Goal: Transaction & Acquisition: Purchase product/service

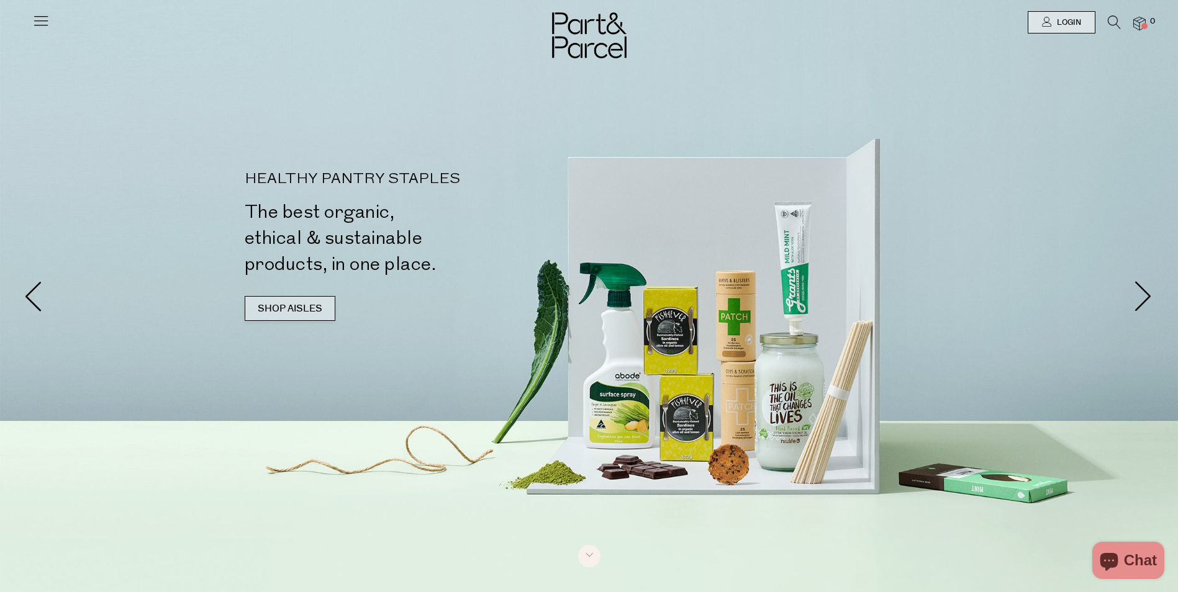
click at [274, 308] on link "SHOP AISLES" at bounding box center [290, 308] width 91 height 25
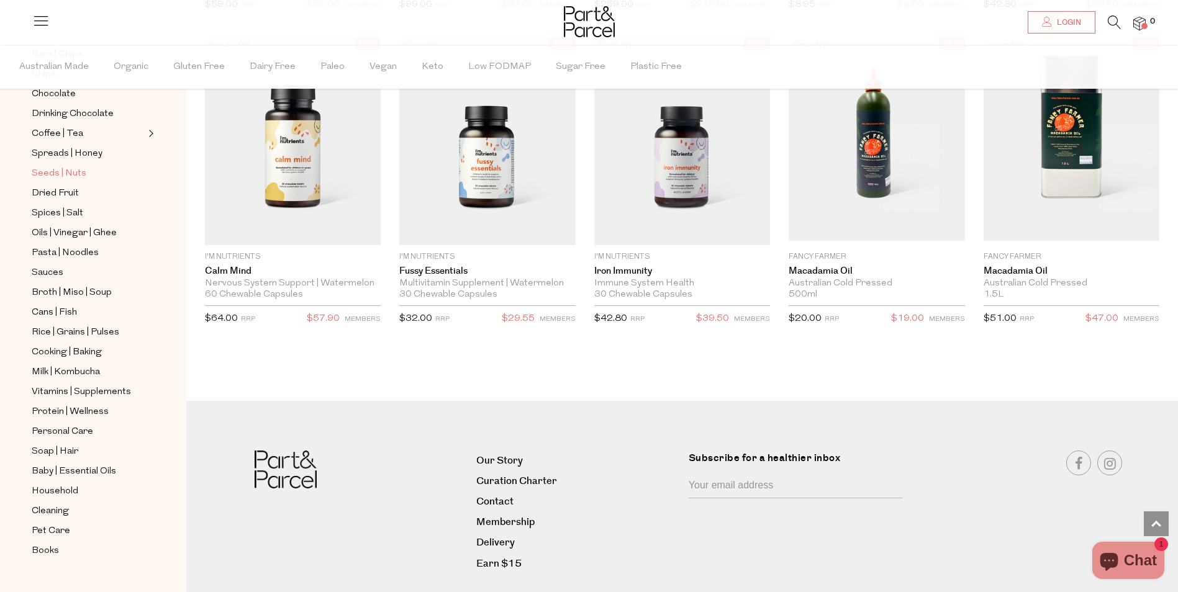
scroll to position [209, 0]
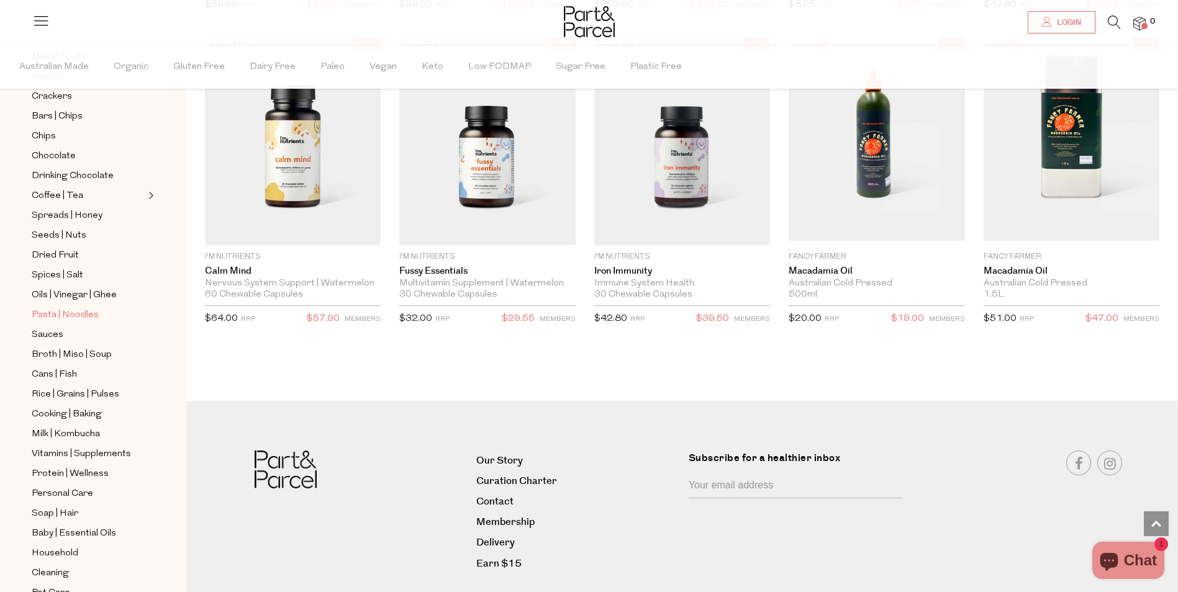
click at [83, 308] on span "Pasta | Noodles" at bounding box center [65, 315] width 67 height 15
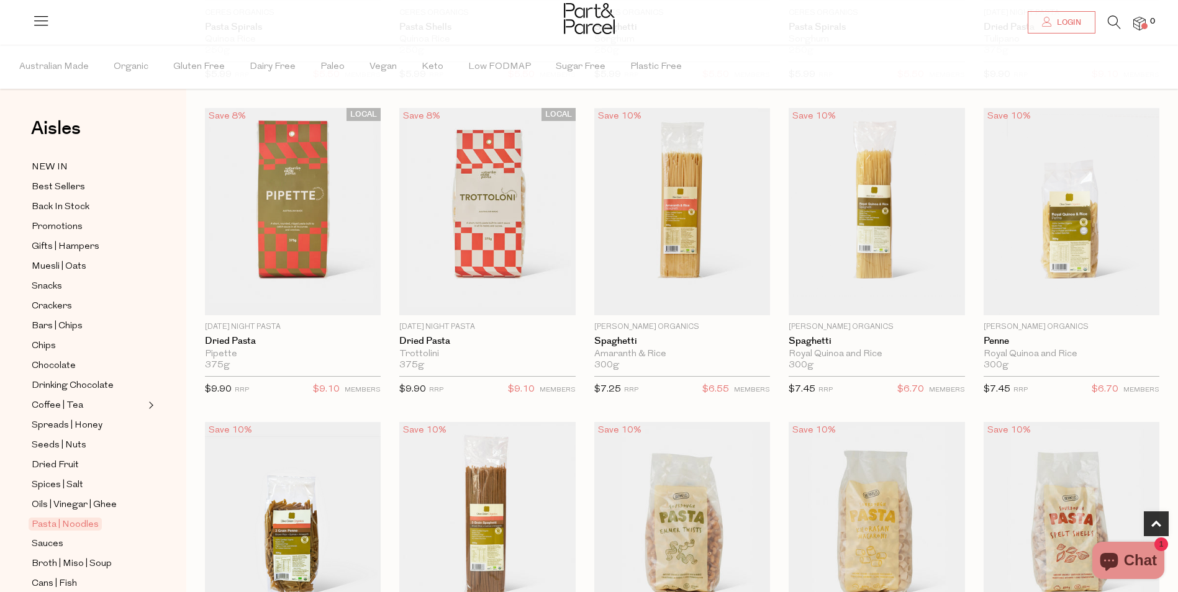
scroll to position [745, 0]
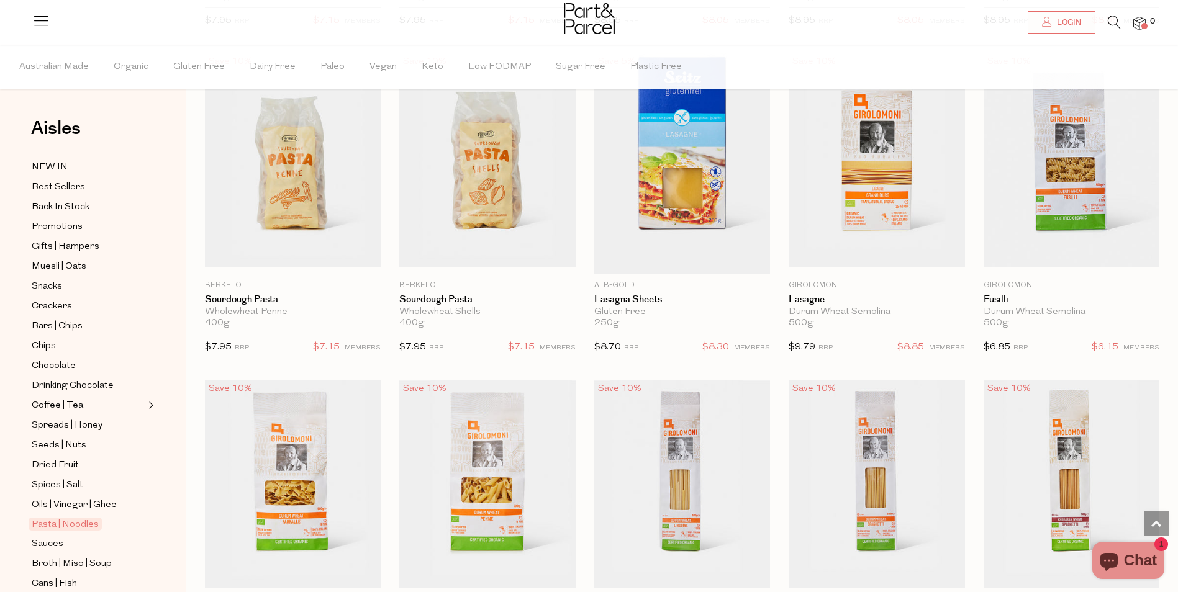
click at [1111, 16] on icon at bounding box center [1114, 23] width 13 height 14
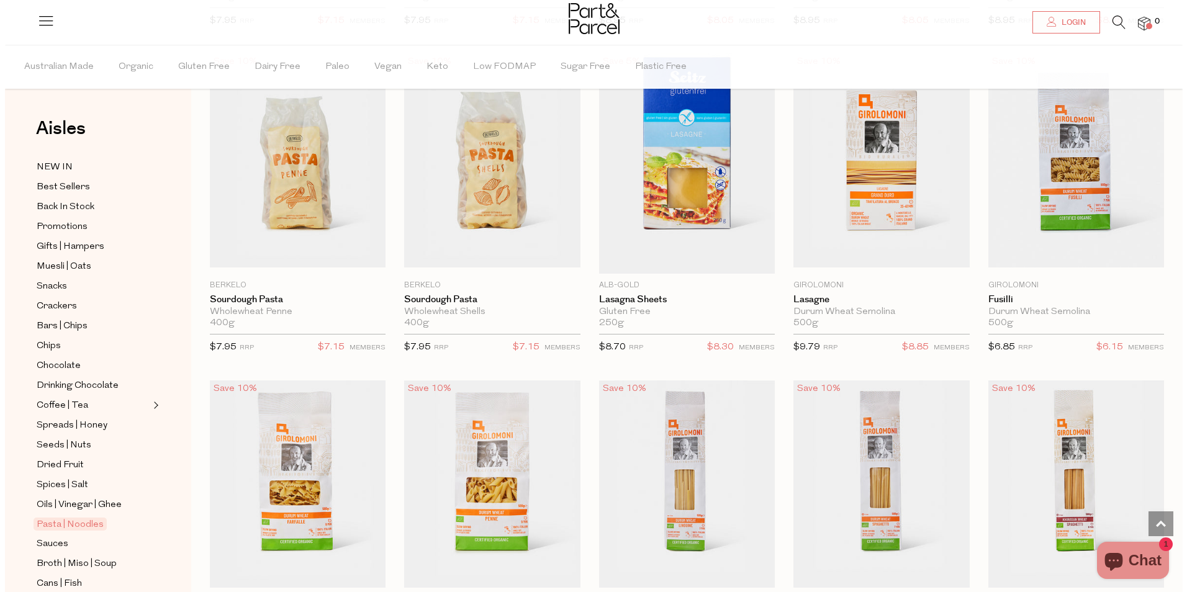
scroll to position [1375, 0]
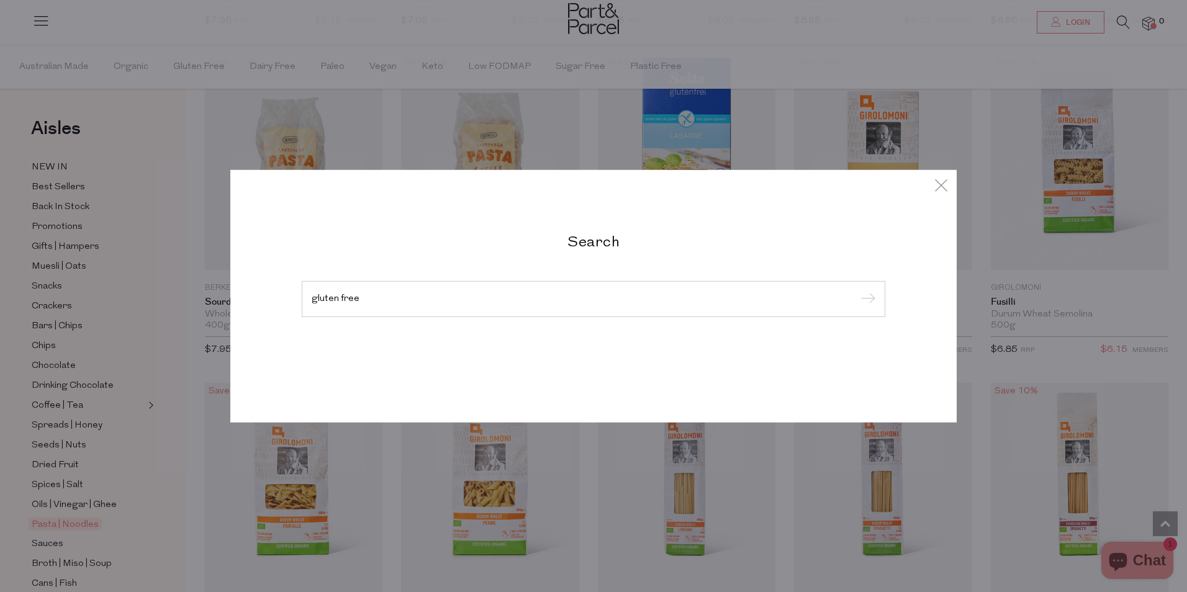
type input "gluten free"
click at [857, 291] on input "submit" at bounding box center [866, 300] width 19 height 19
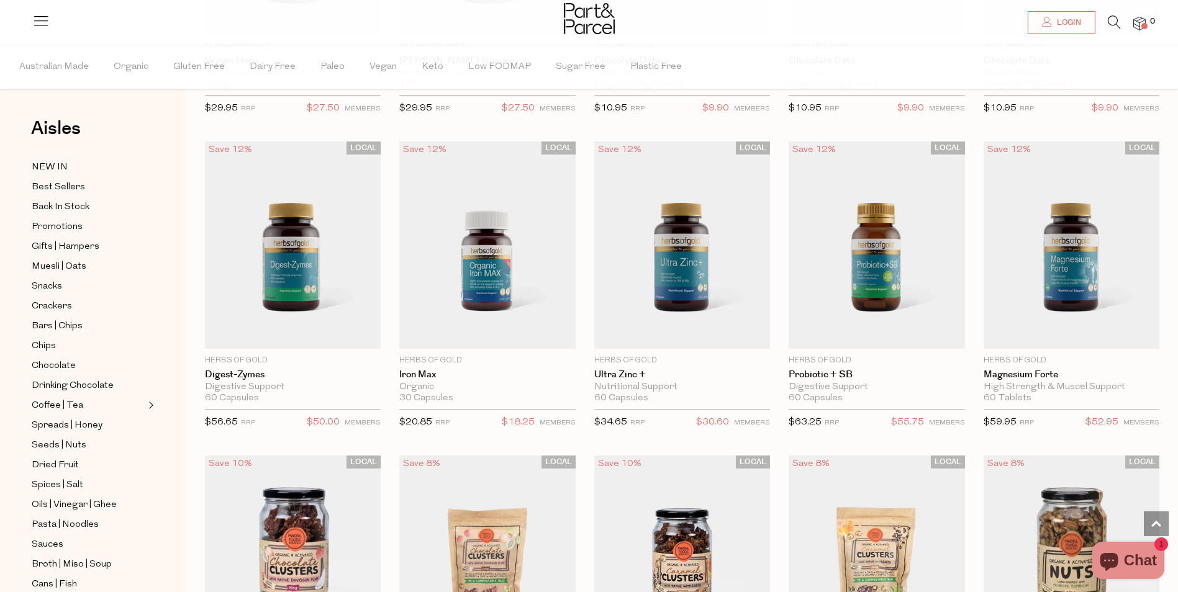
scroll to position [2484, 0]
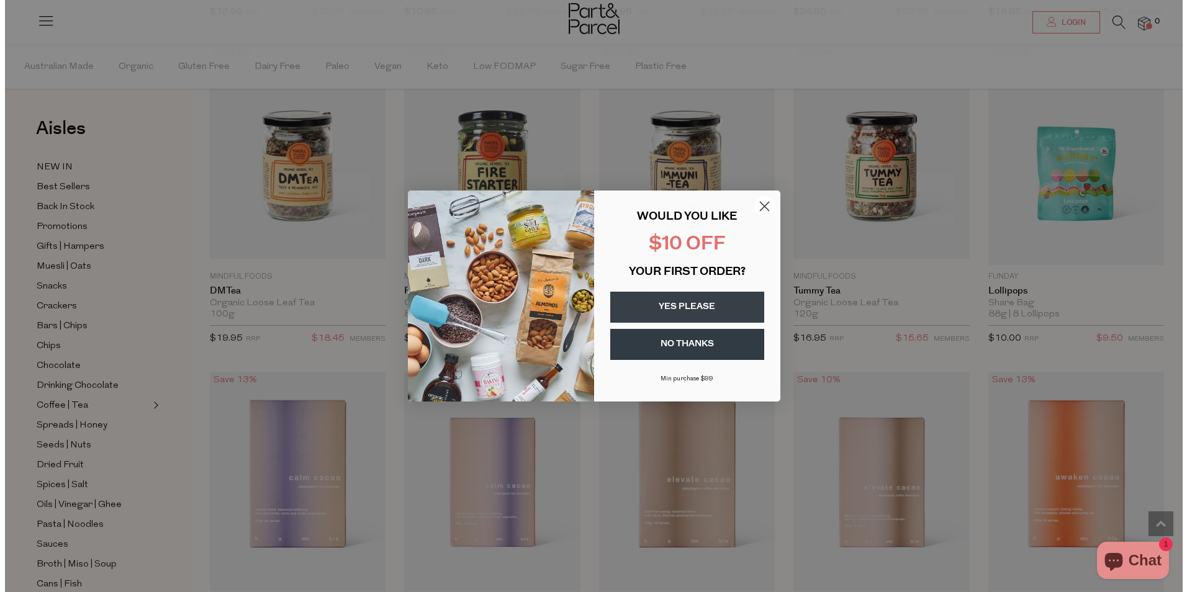
scroll to position [4688, 0]
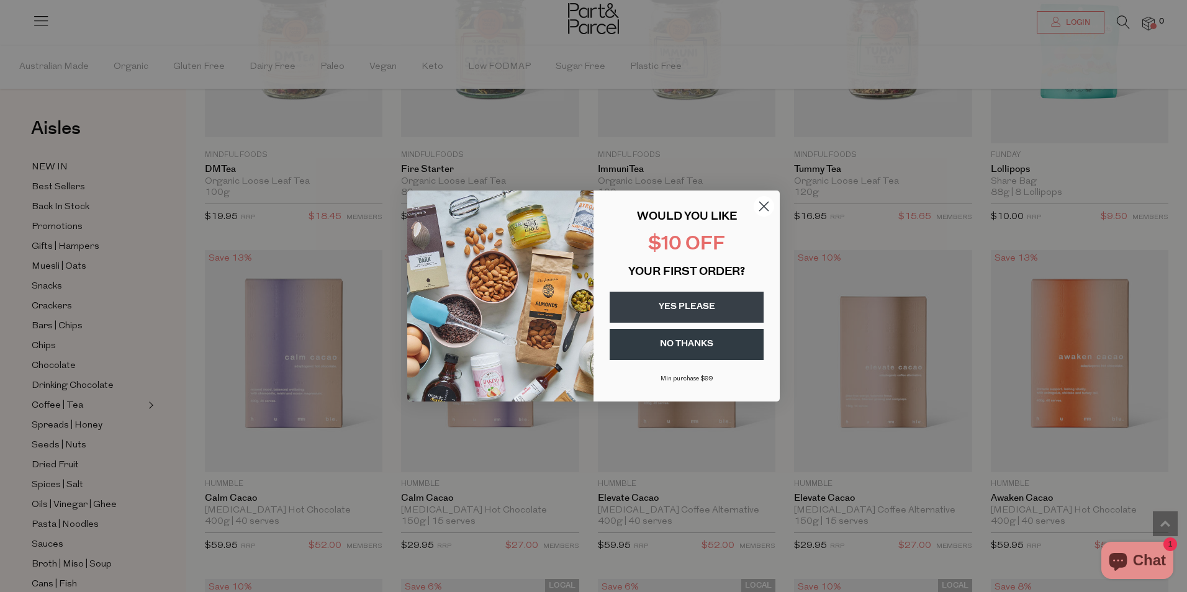
click at [770, 207] on circle "Close dialog" at bounding box center [764, 206] width 20 height 20
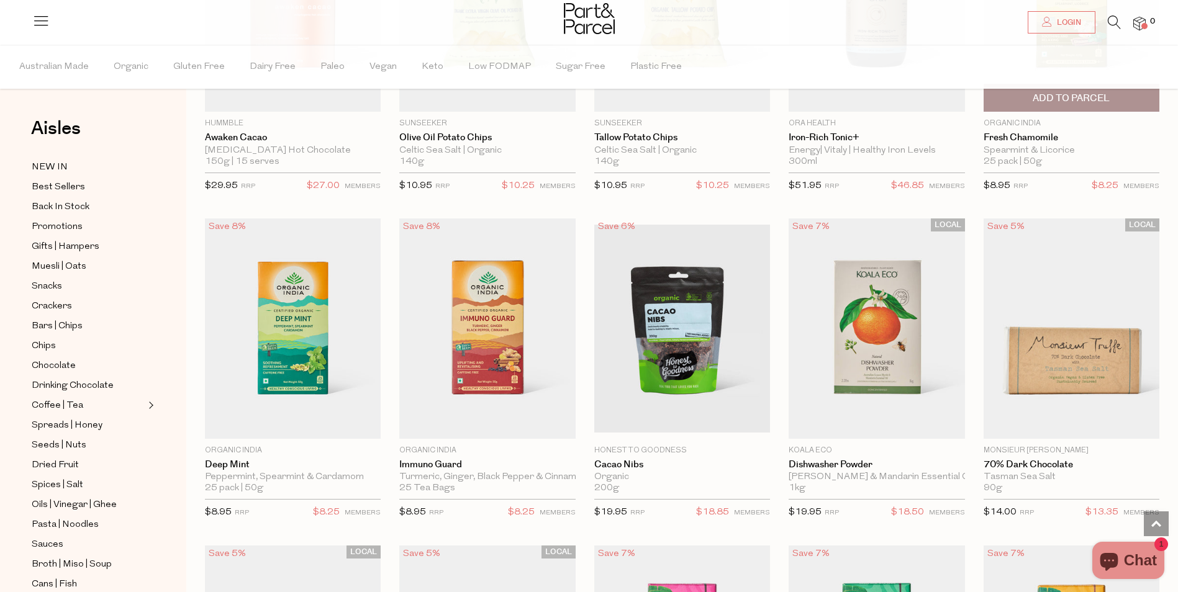
scroll to position [5401, 0]
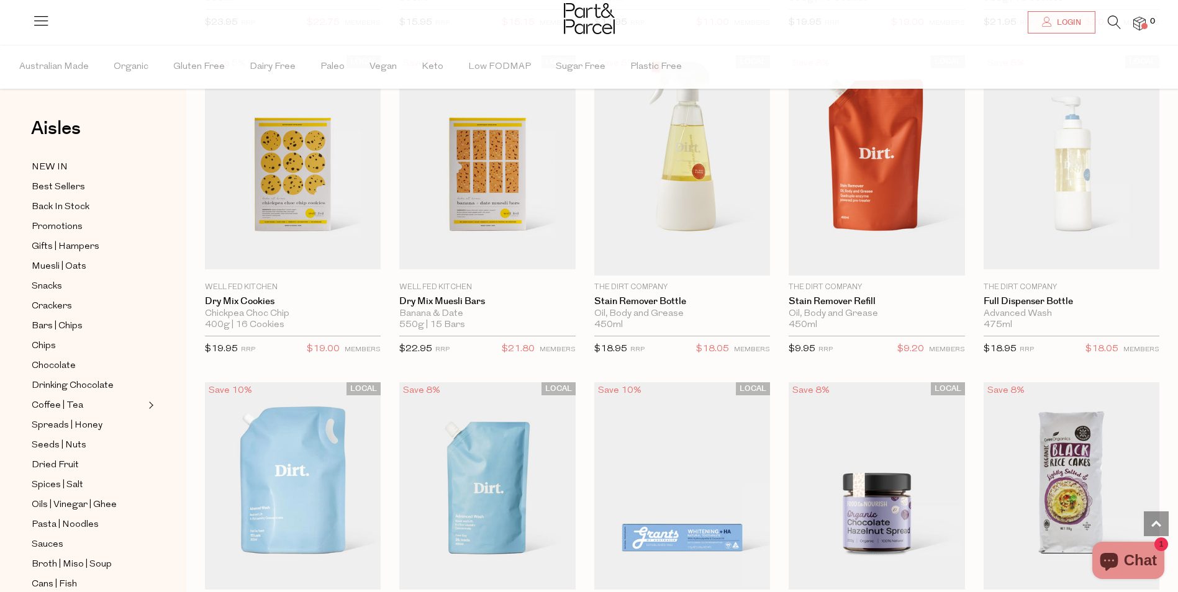
scroll to position [8568, 0]
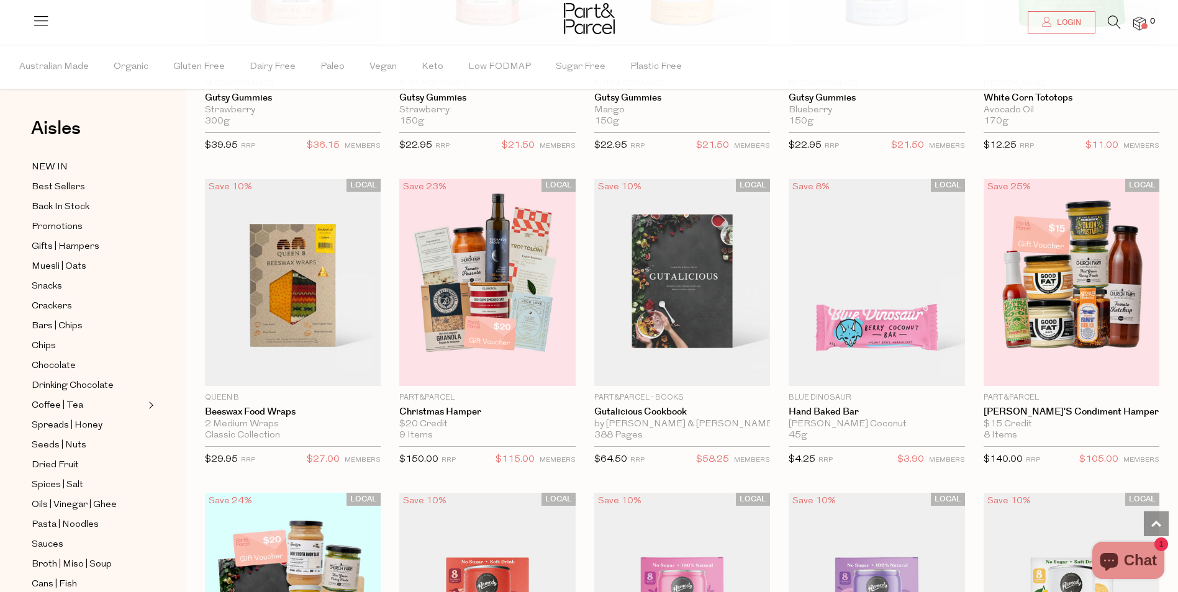
scroll to position [10555, 0]
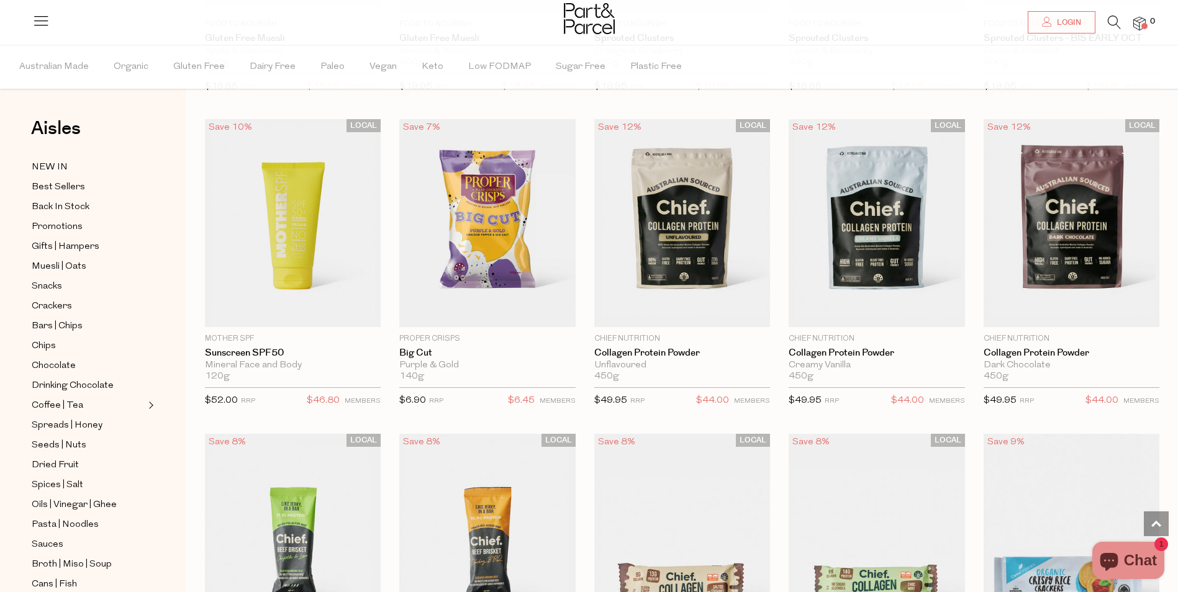
scroll to position [12853, 0]
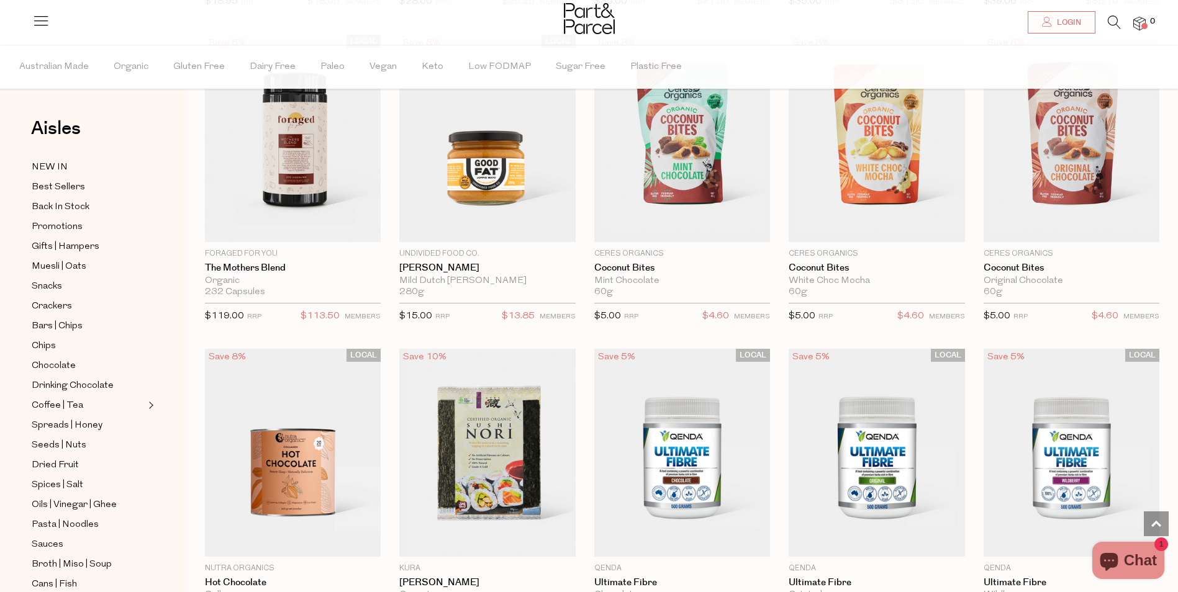
scroll to position [15647, 0]
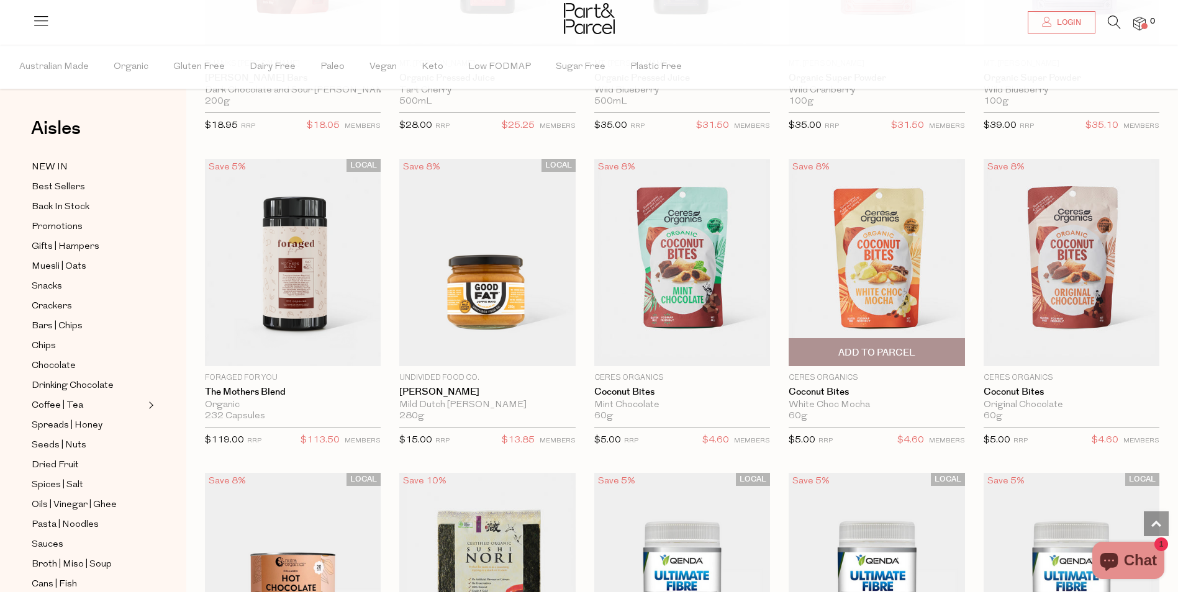
click at [894, 346] on span "Add To Parcel" at bounding box center [876, 352] width 77 height 13
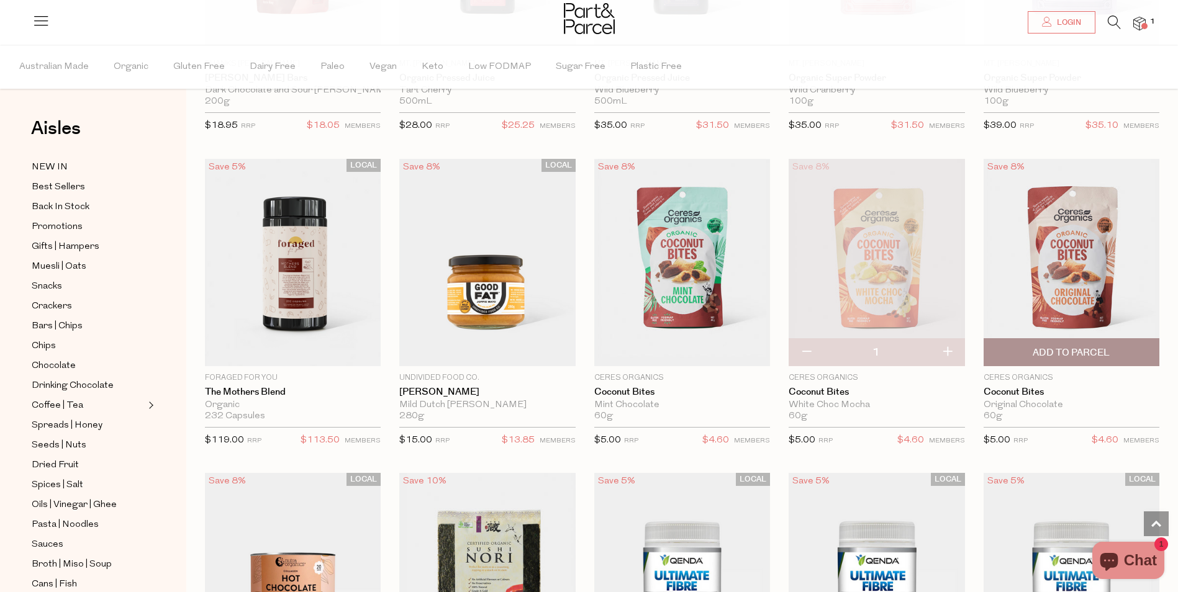
click at [1062, 346] on span "Add To Parcel" at bounding box center [1071, 352] width 77 height 13
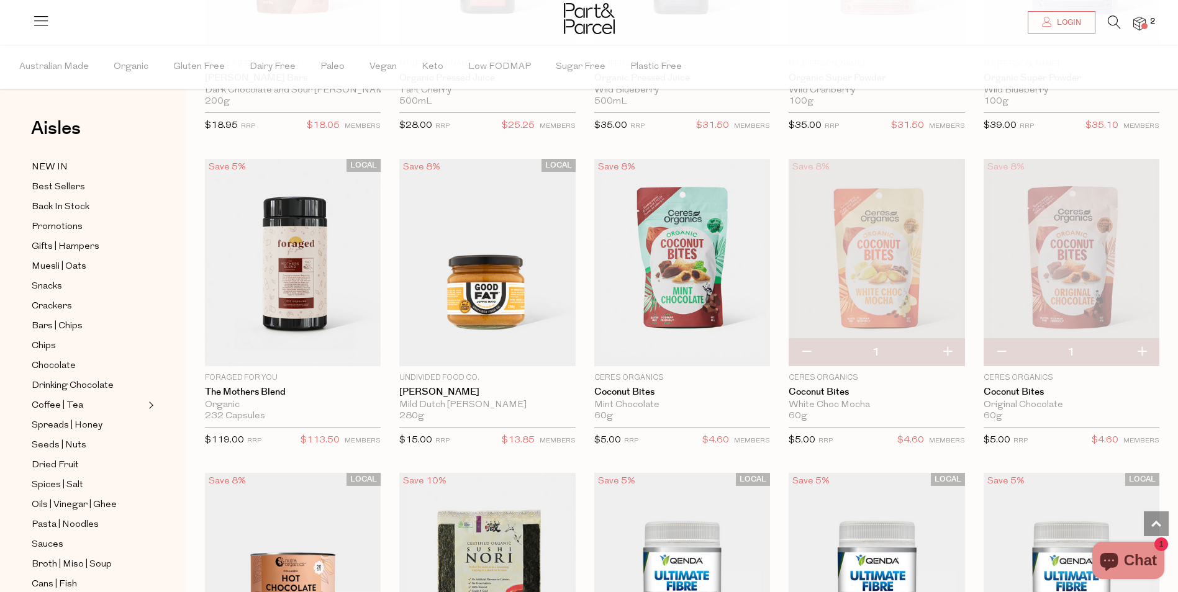
scroll to position [15895, 0]
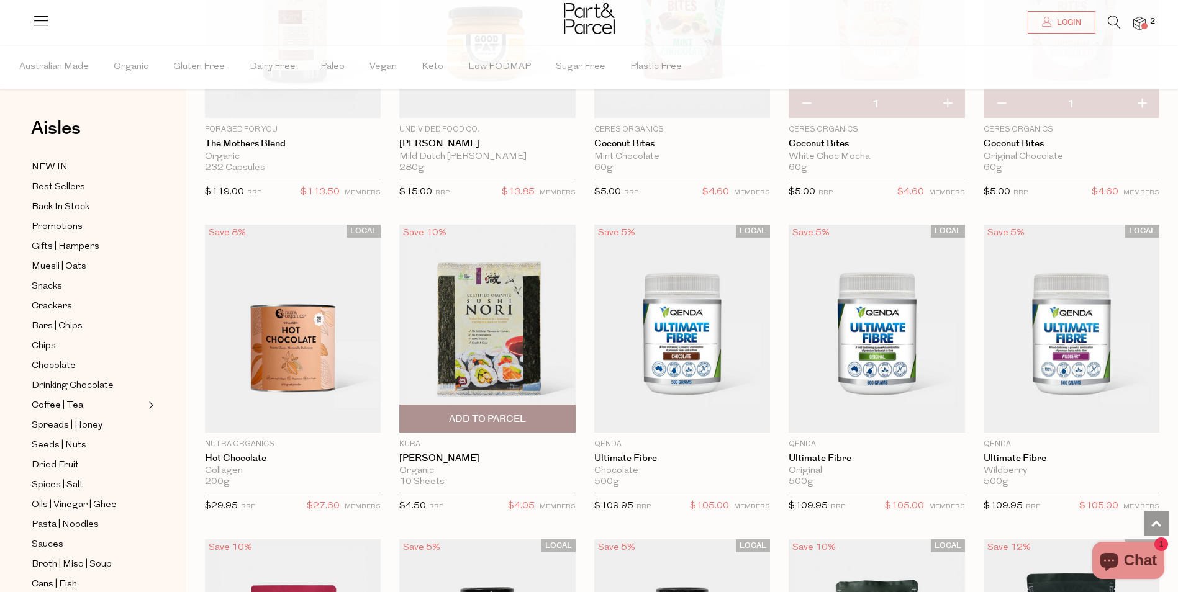
click at [546, 405] on span "Add To Parcel" at bounding box center [487, 418] width 168 height 27
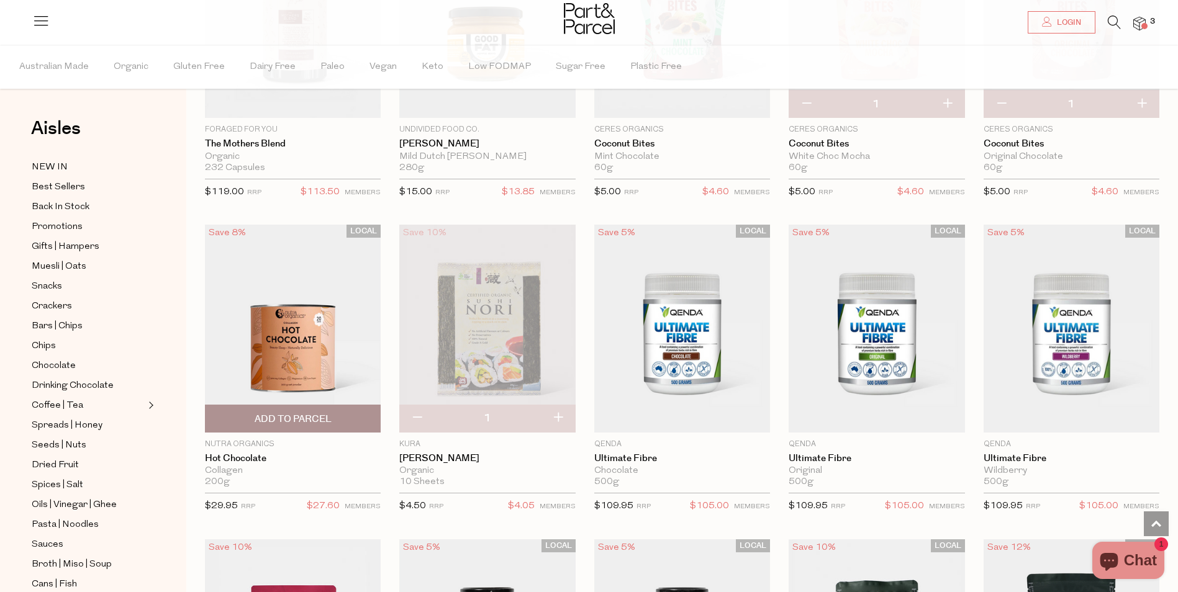
click at [338, 405] on span "Add To Parcel" at bounding box center [293, 418] width 168 height 27
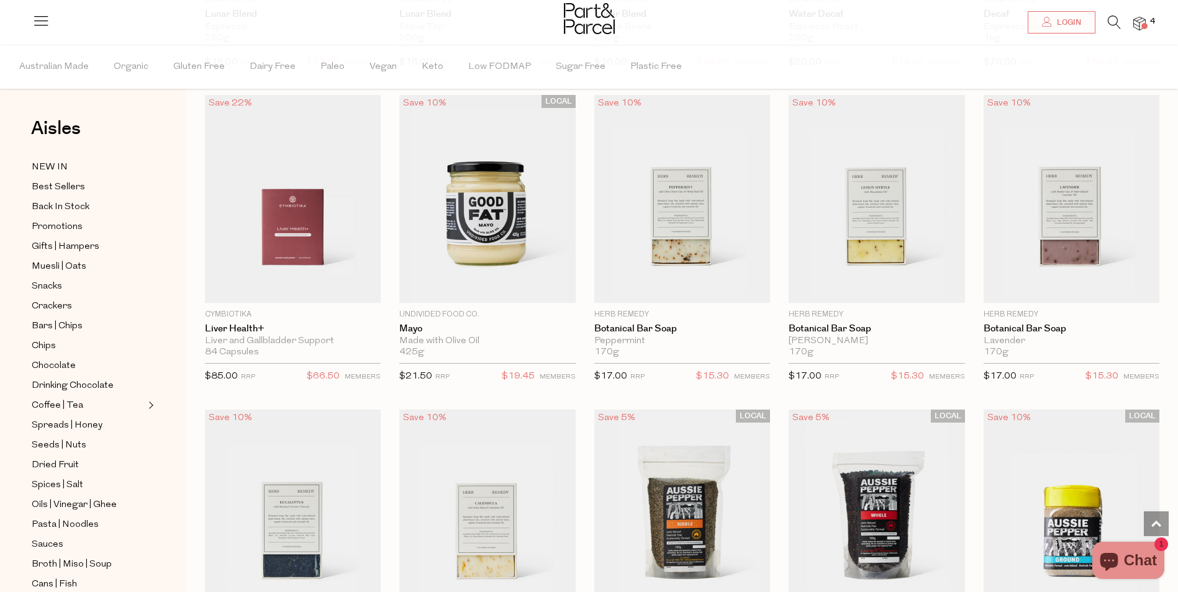
scroll to position [18813, 0]
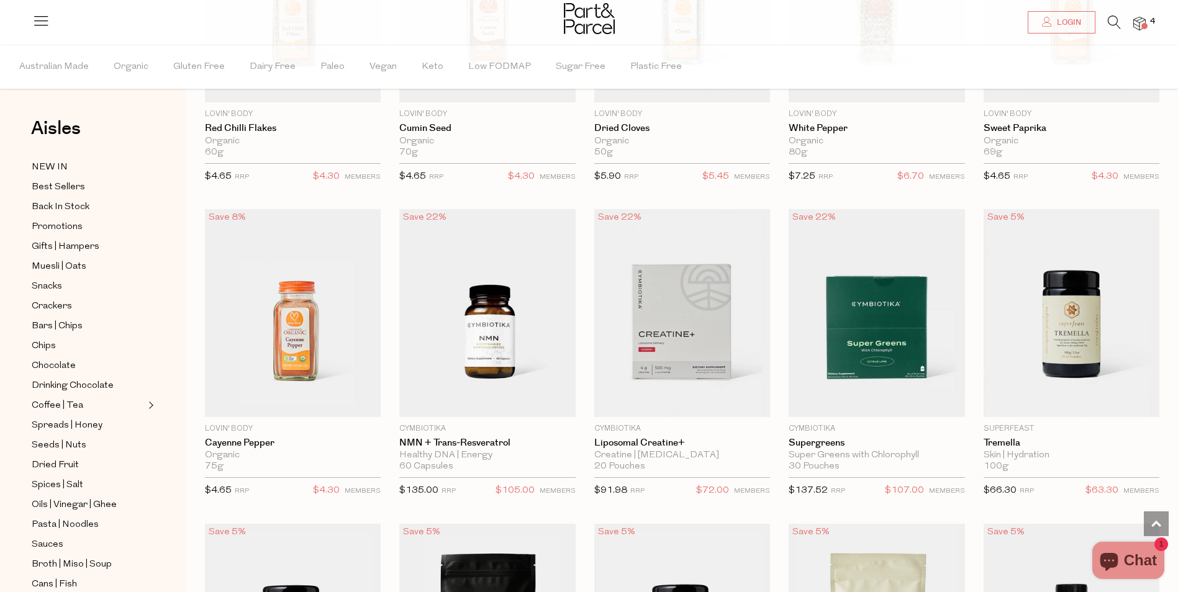
scroll to position [21794, 0]
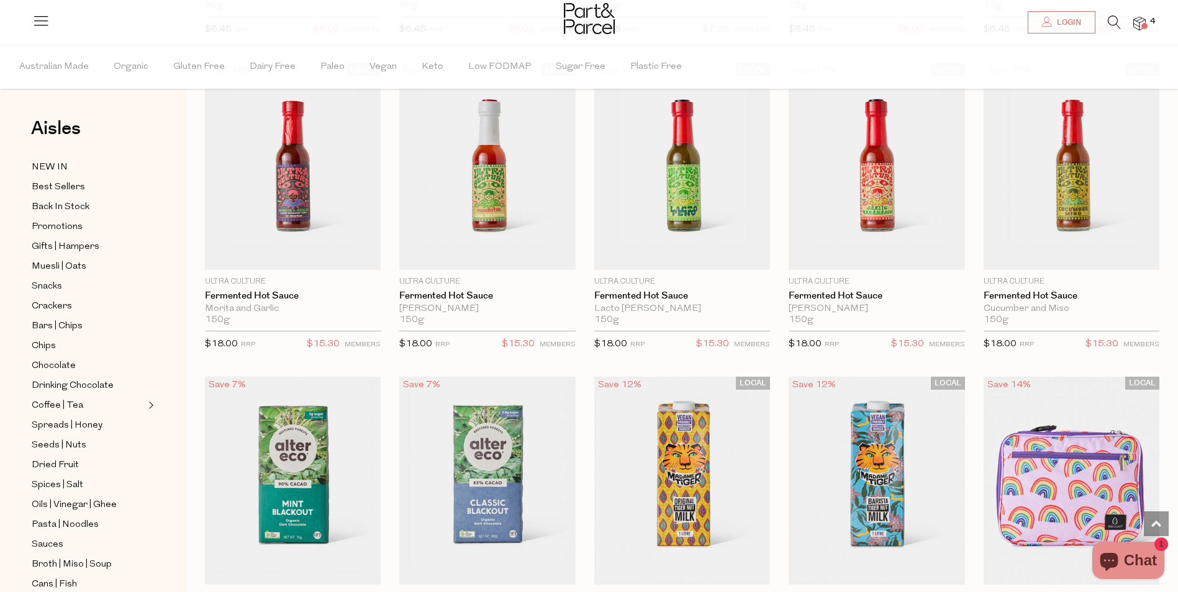
scroll to position [25085, 0]
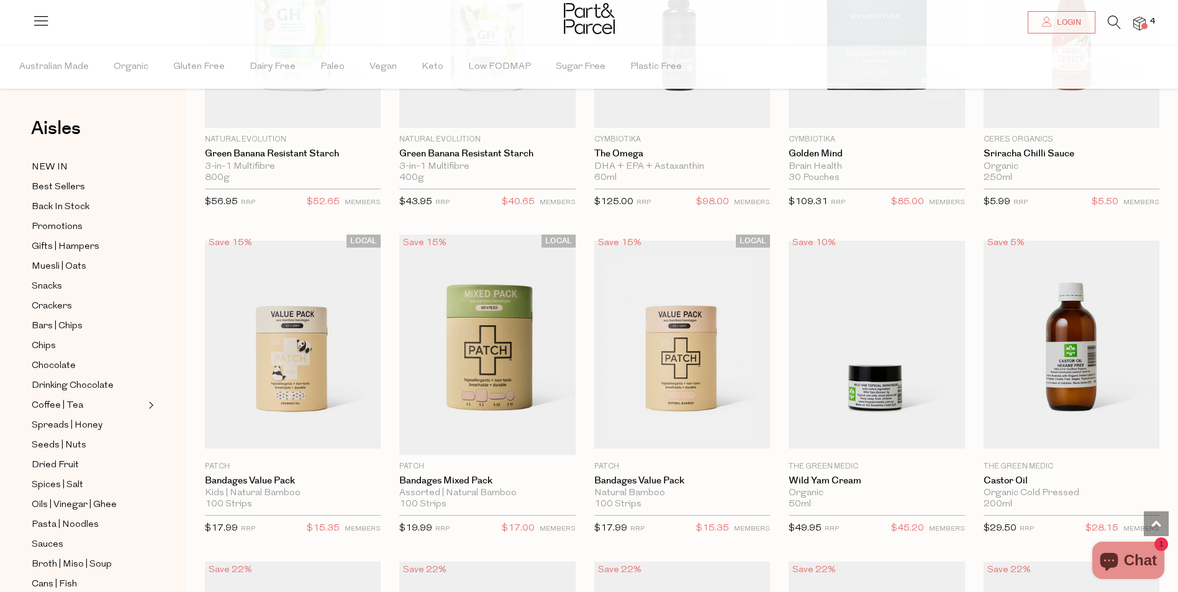
scroll to position [27631, 0]
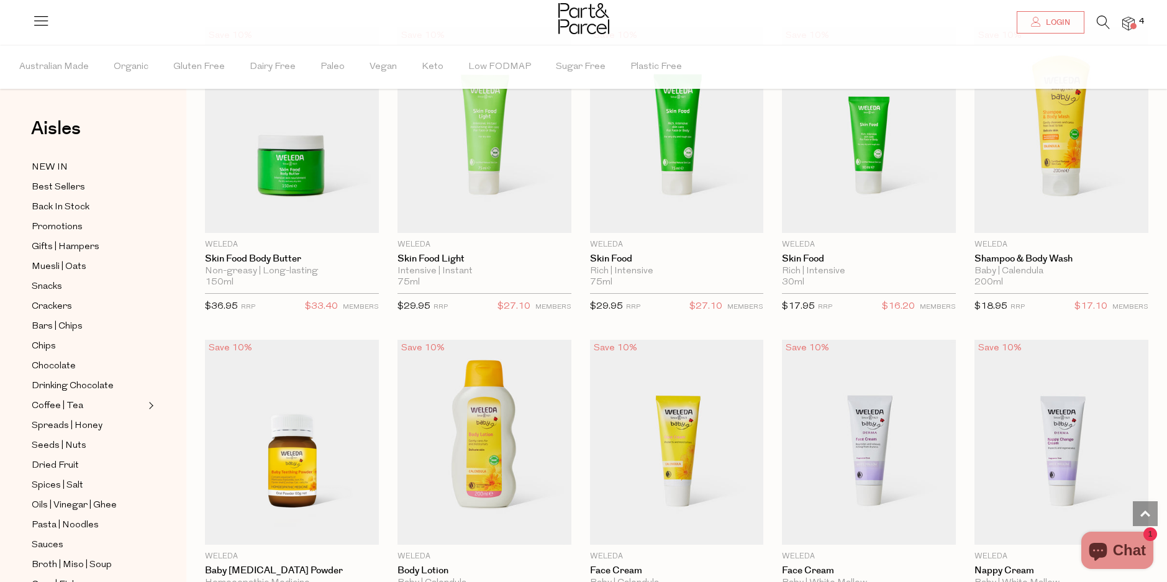
scroll to position [30859, 0]
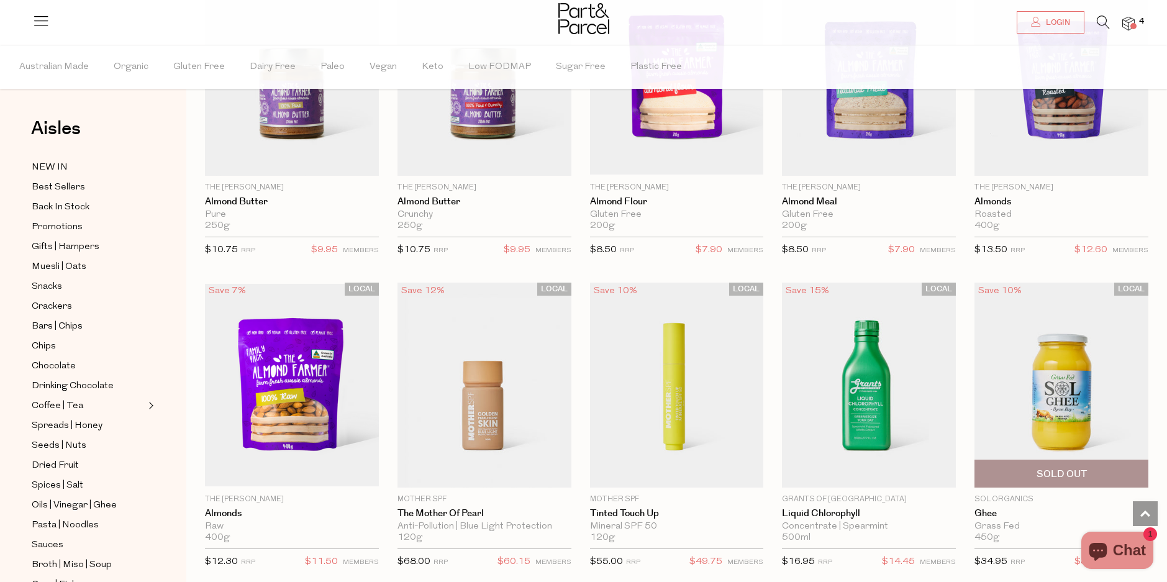
scroll to position [31729, 0]
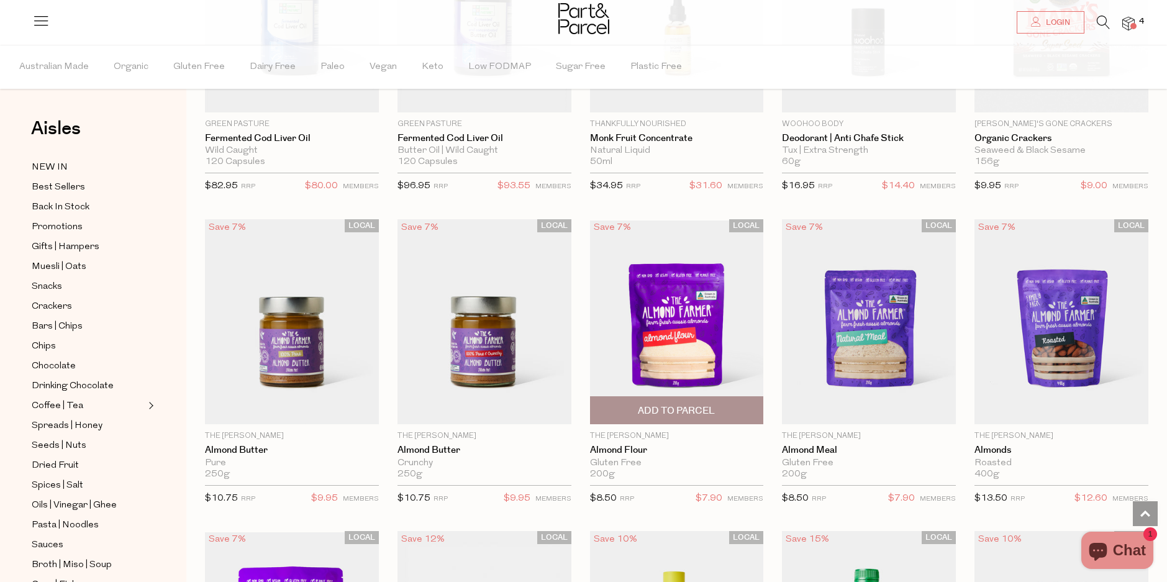
click at [718, 397] on span "Add To Parcel" at bounding box center [677, 410] width 166 height 27
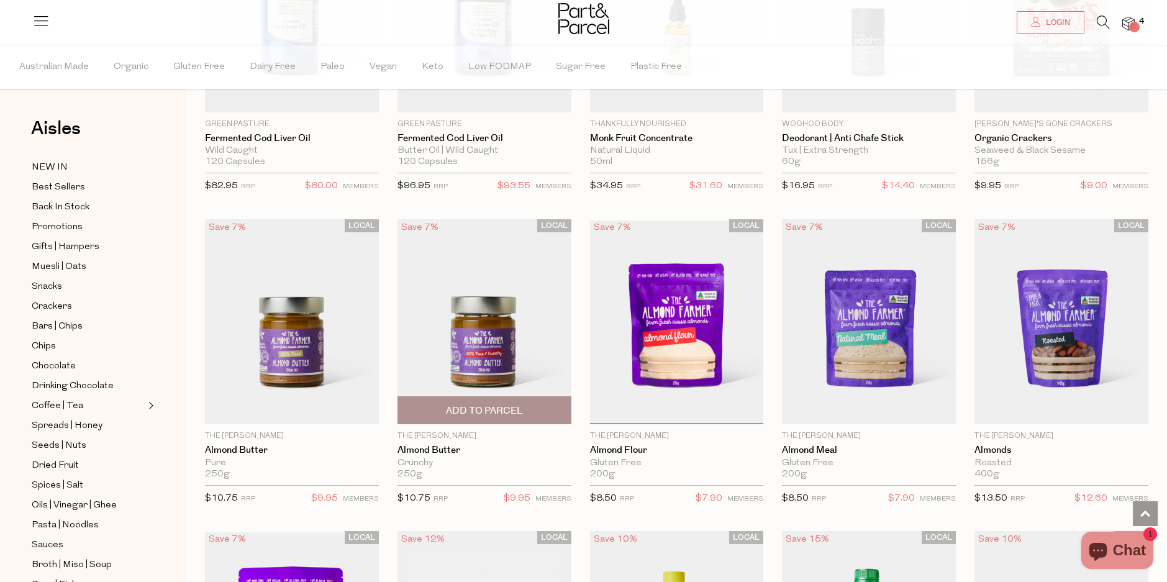
click at [894, 410] on span "Add To Parcel" at bounding box center [868, 416] width 77 height 13
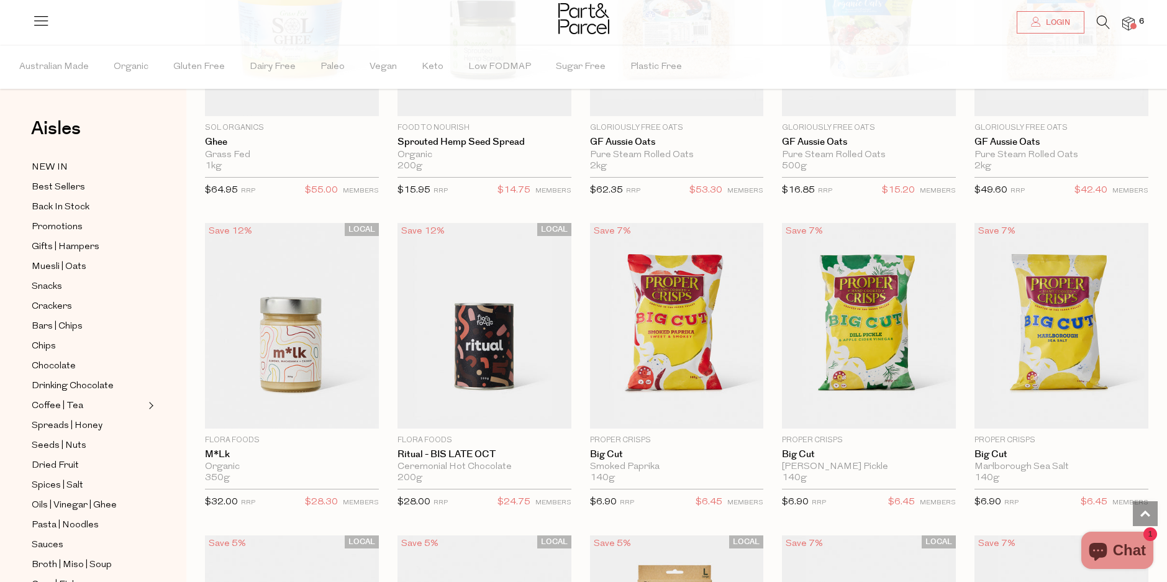
scroll to position [32784, 0]
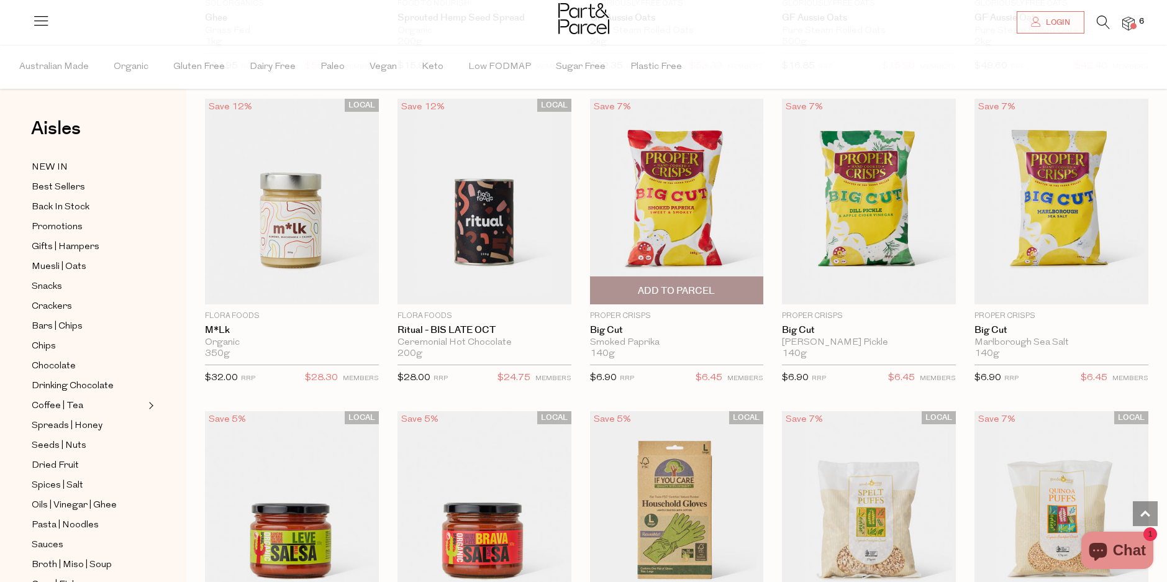
click at [724, 277] on span "Add To Parcel" at bounding box center [677, 290] width 166 height 27
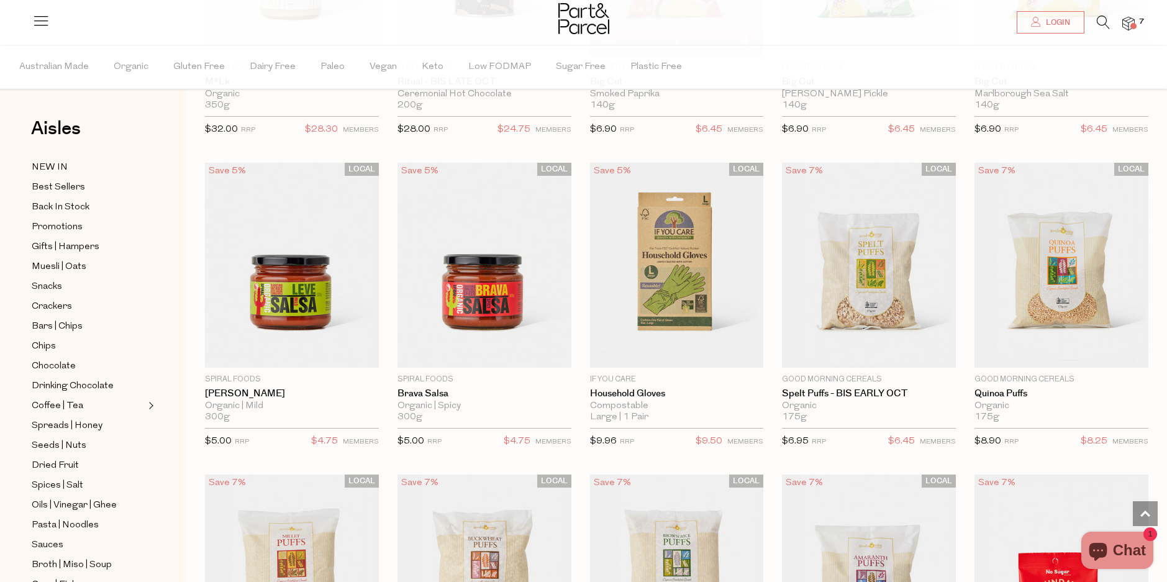
scroll to position [33219, 0]
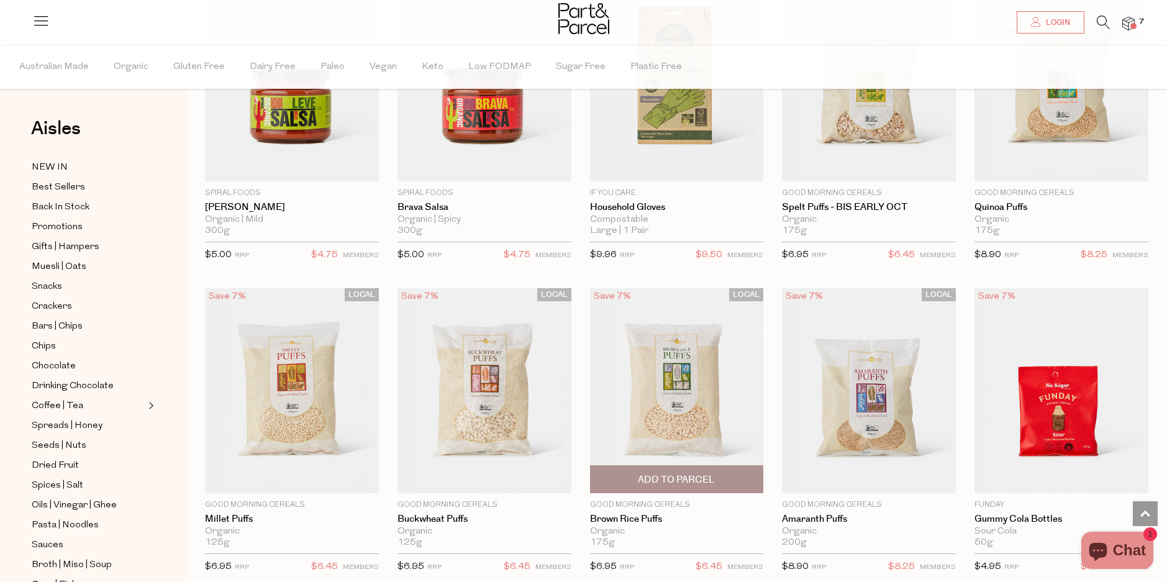
click at [685, 473] on span "Add To Parcel" at bounding box center [676, 479] width 77 height 13
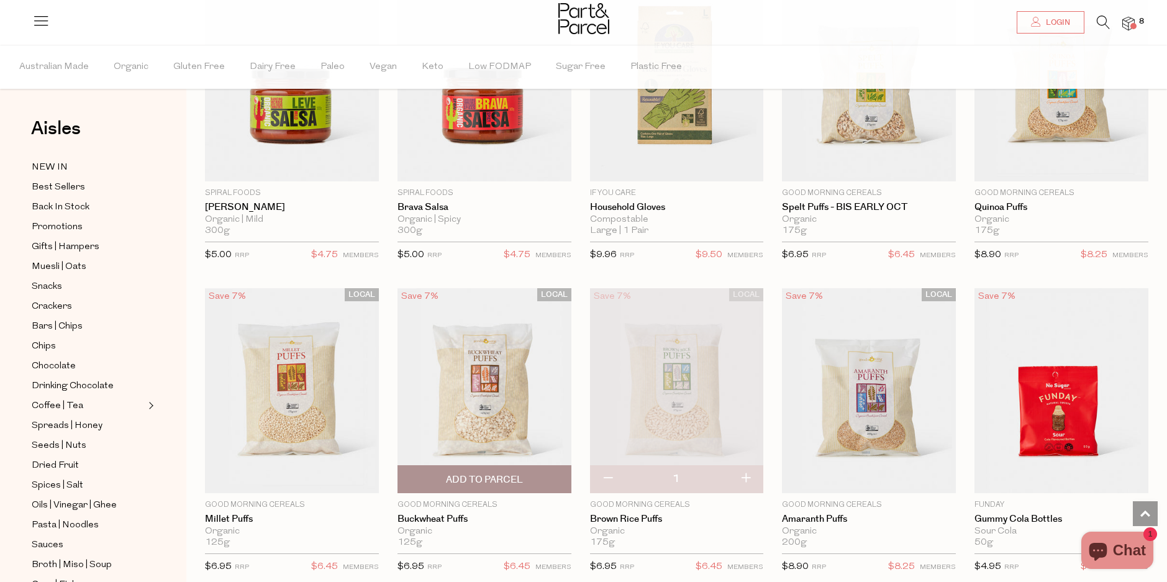
click at [489, 473] on span "Add To Parcel" at bounding box center [484, 479] width 77 height 13
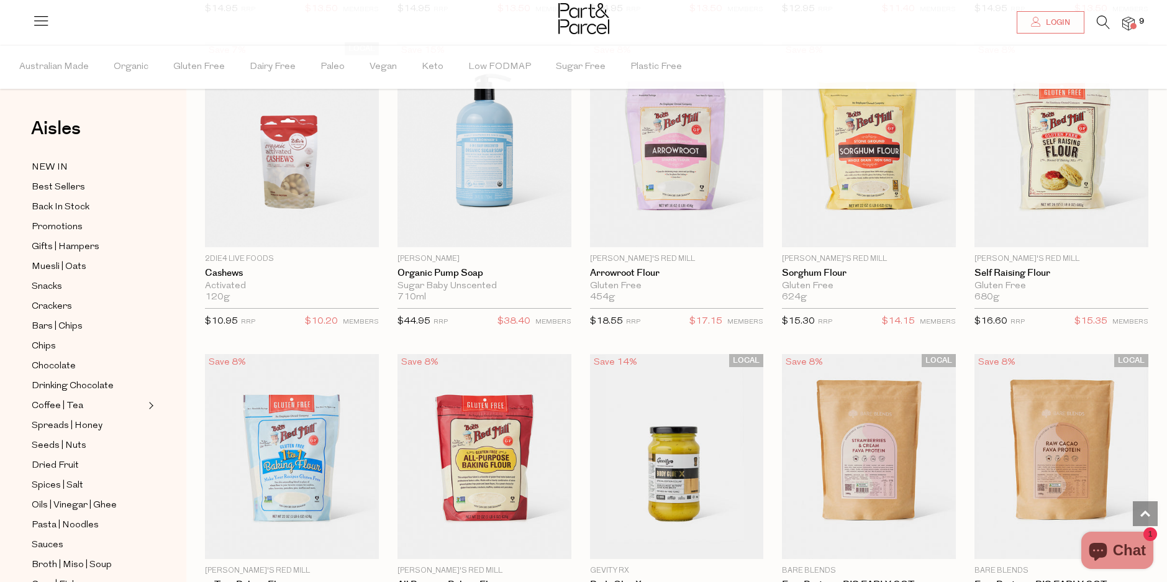
scroll to position [34212, 0]
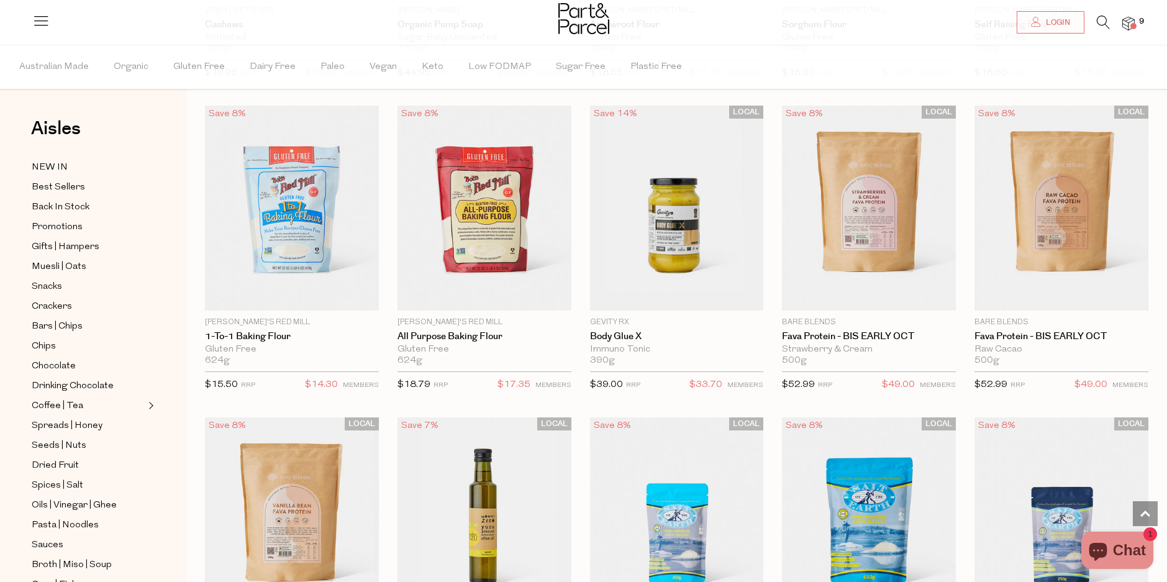
scroll to position [34585, 0]
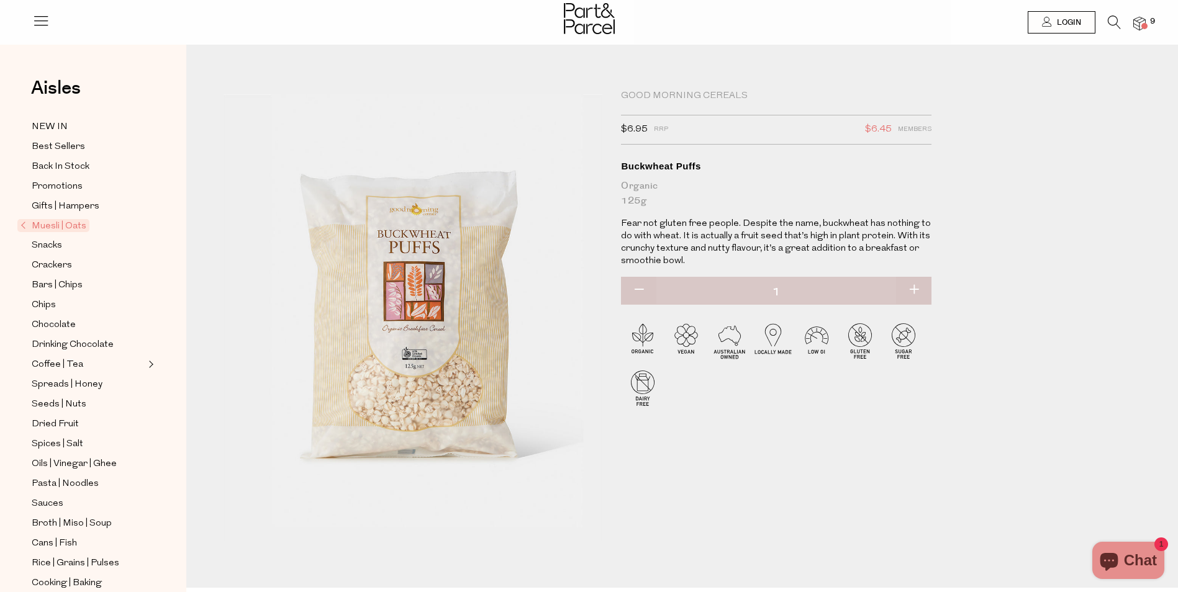
click at [449, 374] on img at bounding box center [391, 325] width 606 height 715
click at [1138, 29] on img at bounding box center [1139, 24] width 12 height 14
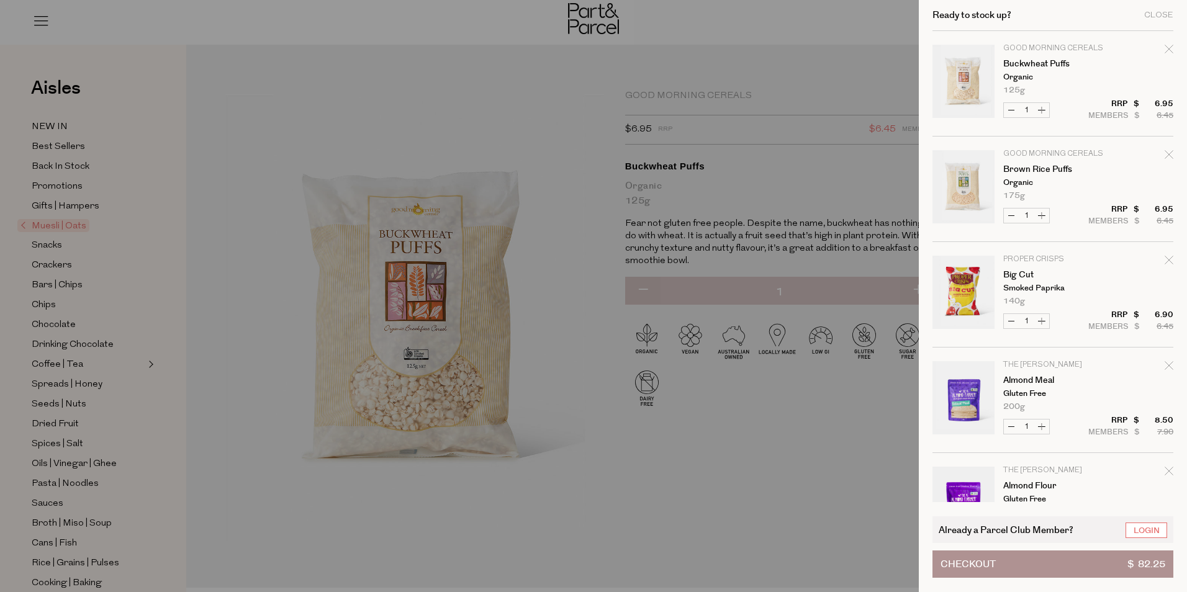
click at [1166, 48] on icon "Remove Buckwheat Puffs" at bounding box center [1169, 49] width 9 height 9
type input "Add Membership"
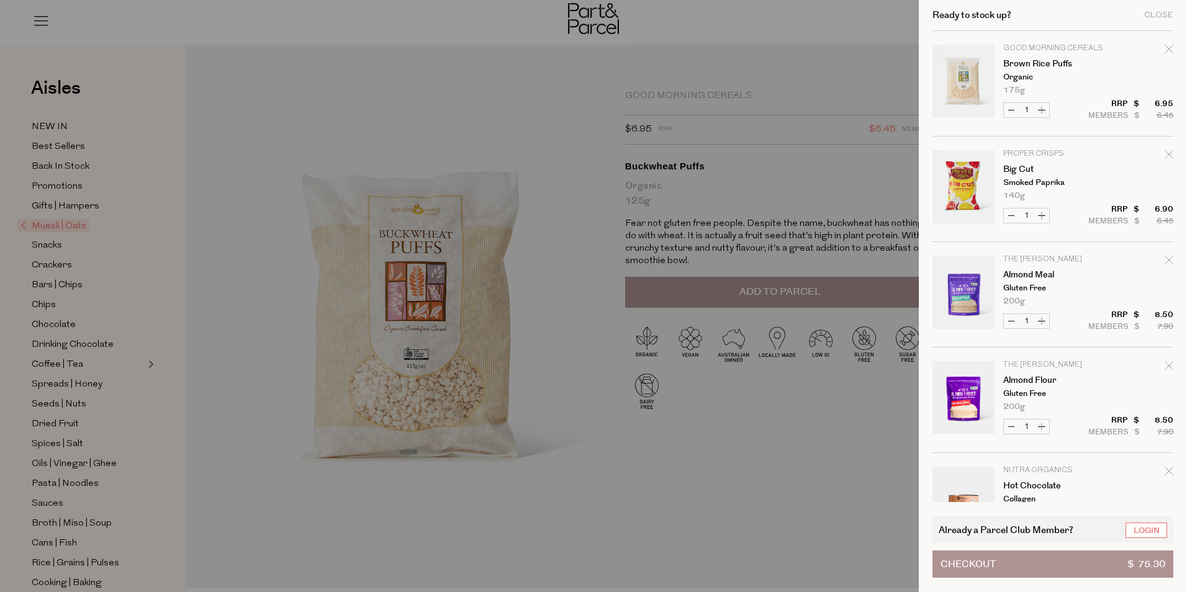
click at [723, 461] on div at bounding box center [593, 296] width 1187 height 592
